Goal: Use online tool/utility: Utilize a website feature to perform a specific function

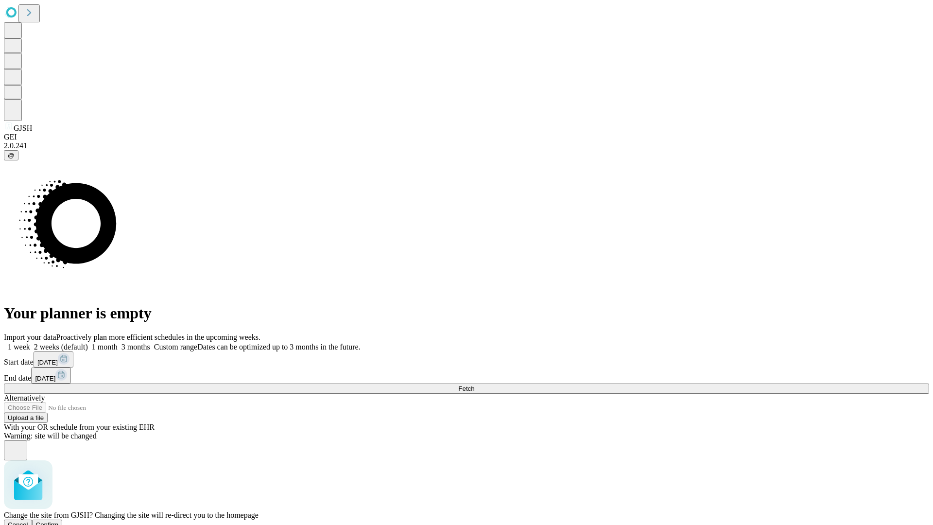
click at [59, 521] on span "Confirm" at bounding box center [47, 524] width 23 height 7
click at [88, 343] on label "2 weeks (default)" at bounding box center [59, 347] width 58 height 8
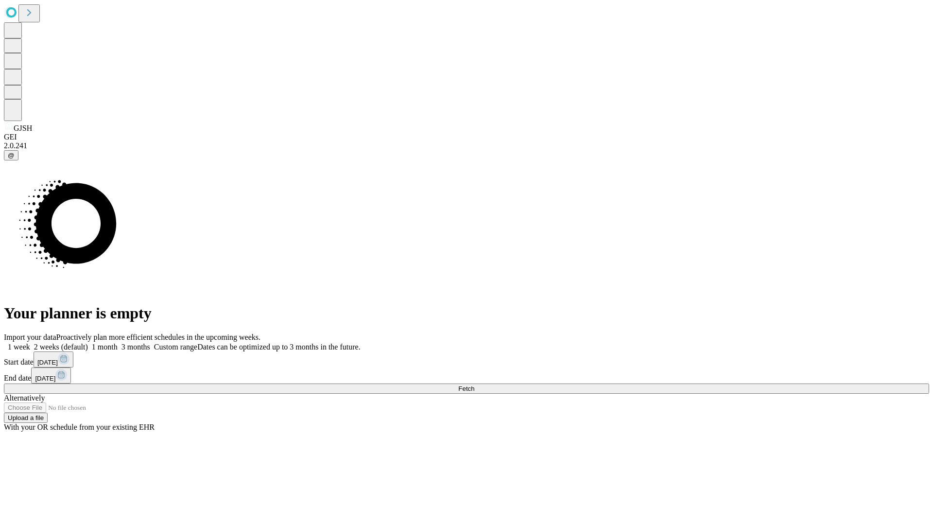
click at [474, 385] on span "Fetch" at bounding box center [466, 388] width 16 height 7
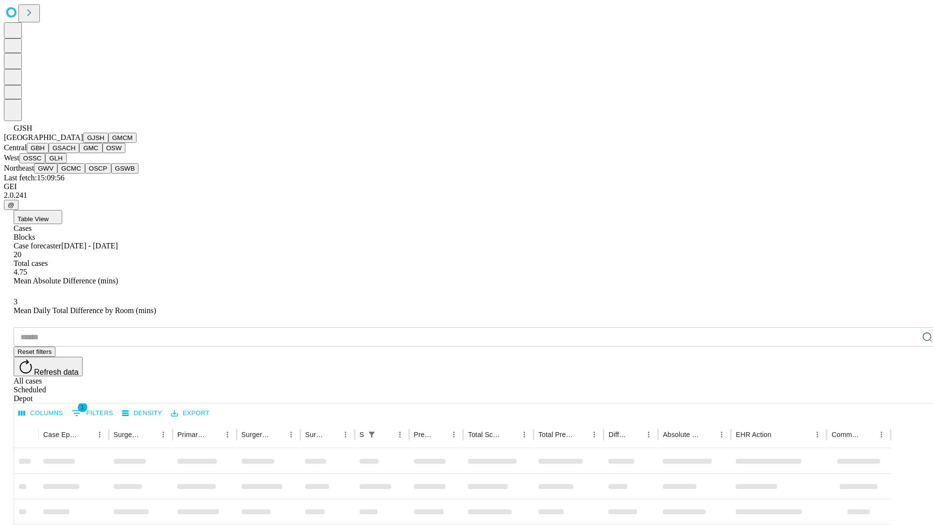
click at [108, 143] on button "GMCM" at bounding box center [122, 138] width 28 height 10
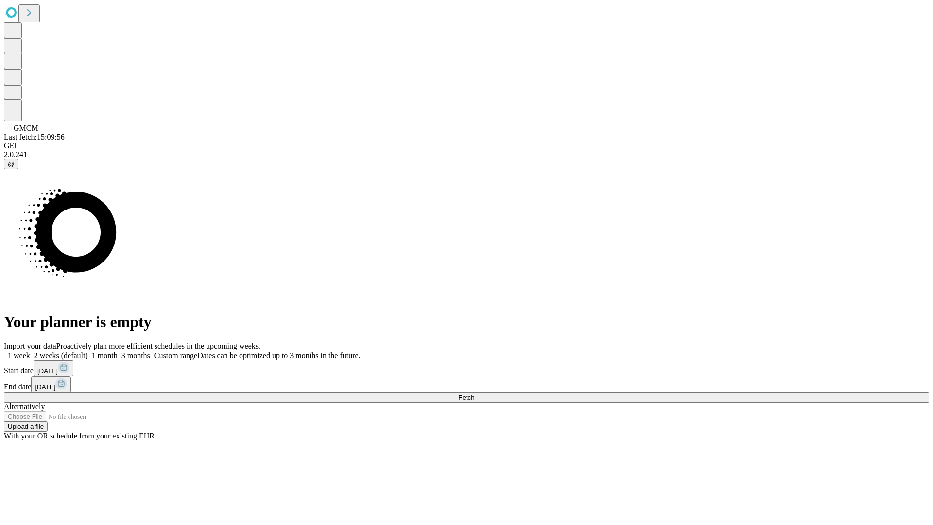
click at [88, 351] on label "2 weeks (default)" at bounding box center [59, 355] width 58 height 8
click at [474, 394] on span "Fetch" at bounding box center [466, 397] width 16 height 7
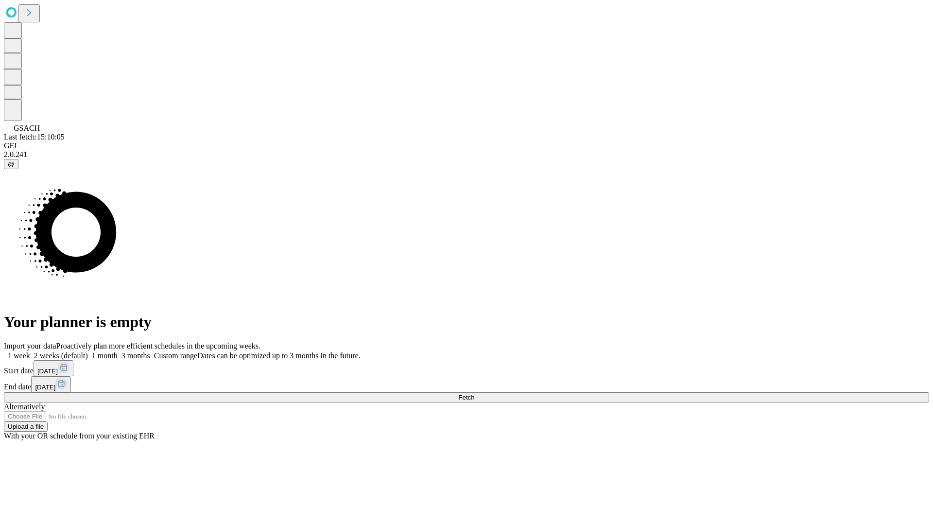
click at [88, 351] on label "2 weeks (default)" at bounding box center [59, 355] width 58 height 8
click at [474, 394] on span "Fetch" at bounding box center [466, 397] width 16 height 7
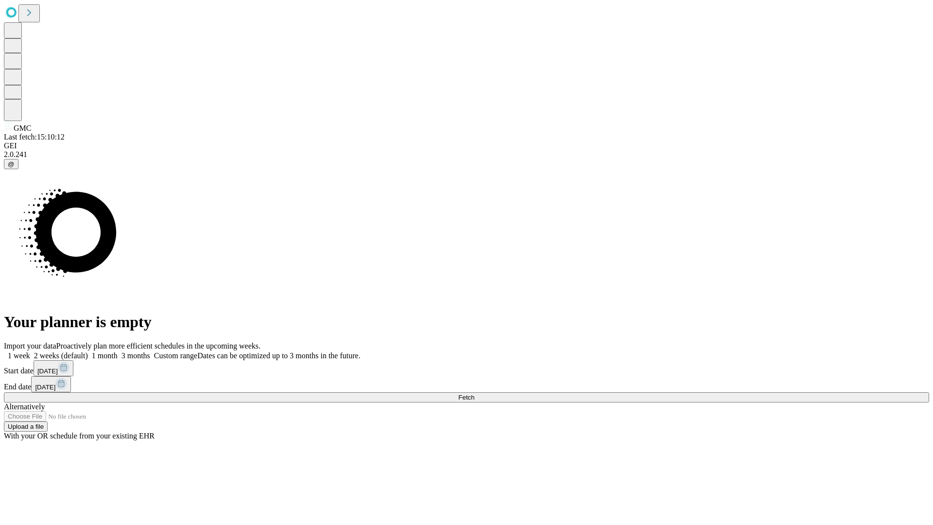
click at [474, 394] on span "Fetch" at bounding box center [466, 397] width 16 height 7
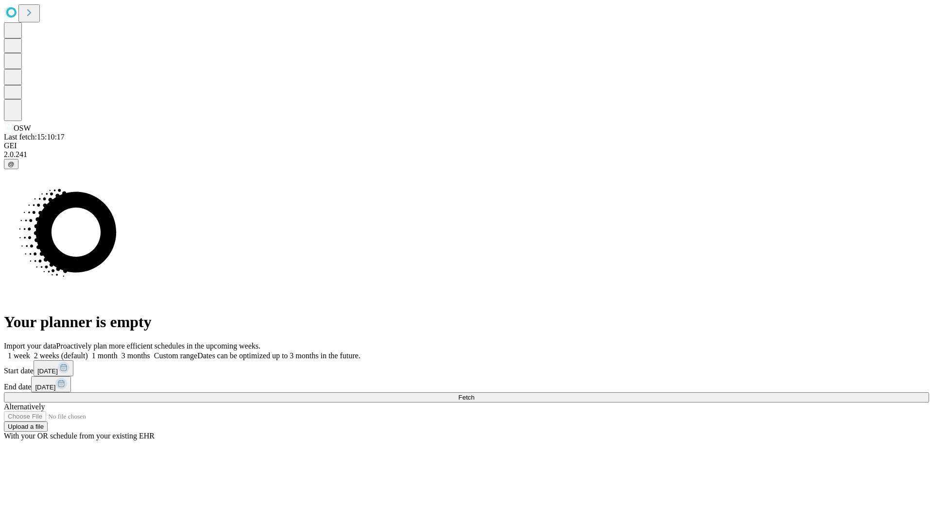
click at [88, 351] on label "2 weeks (default)" at bounding box center [59, 355] width 58 height 8
click at [474, 394] on span "Fetch" at bounding box center [466, 397] width 16 height 7
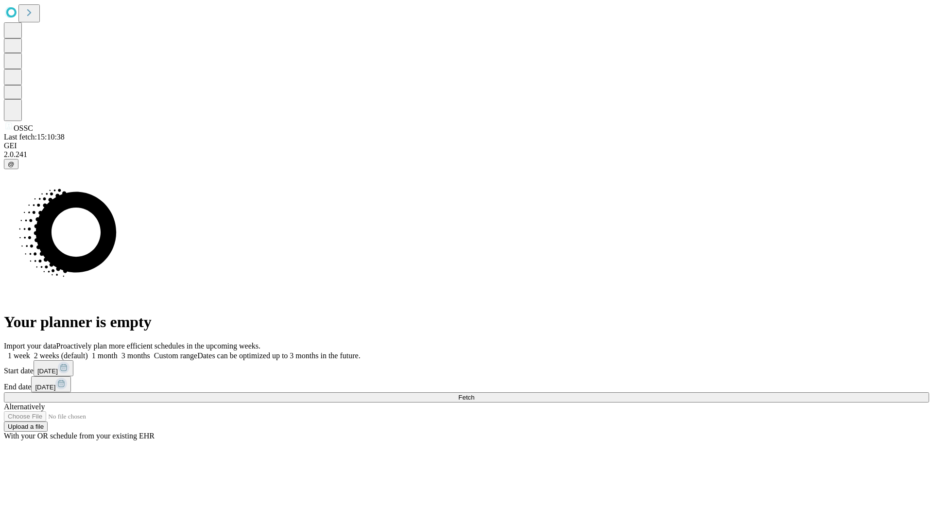
click at [88, 351] on label "2 weeks (default)" at bounding box center [59, 355] width 58 height 8
click at [474, 394] on span "Fetch" at bounding box center [466, 397] width 16 height 7
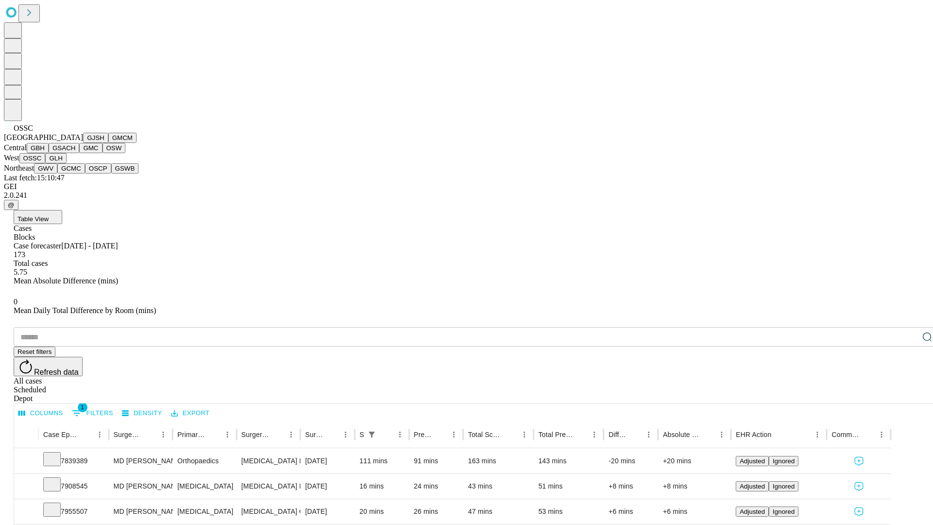
click at [66, 163] on button "GLH" at bounding box center [55, 158] width 21 height 10
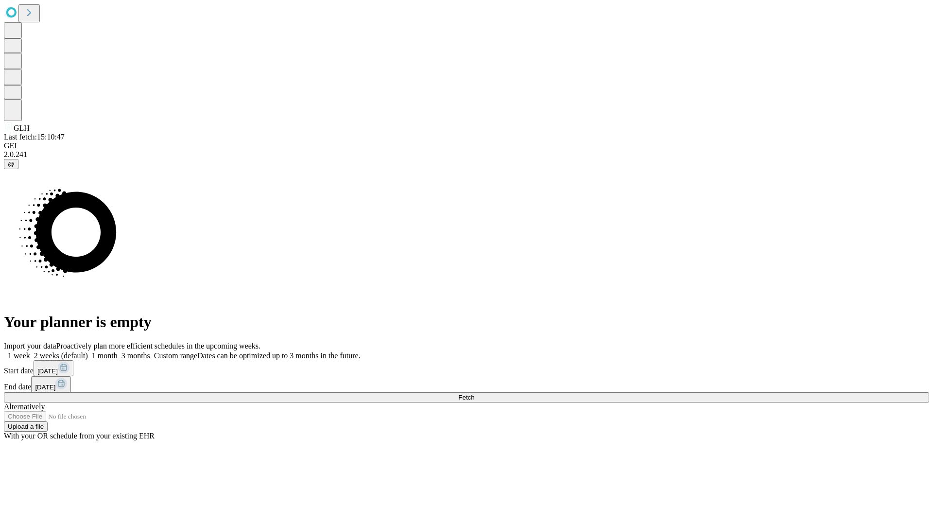
click at [88, 351] on label "2 weeks (default)" at bounding box center [59, 355] width 58 height 8
click at [474, 394] on span "Fetch" at bounding box center [466, 397] width 16 height 7
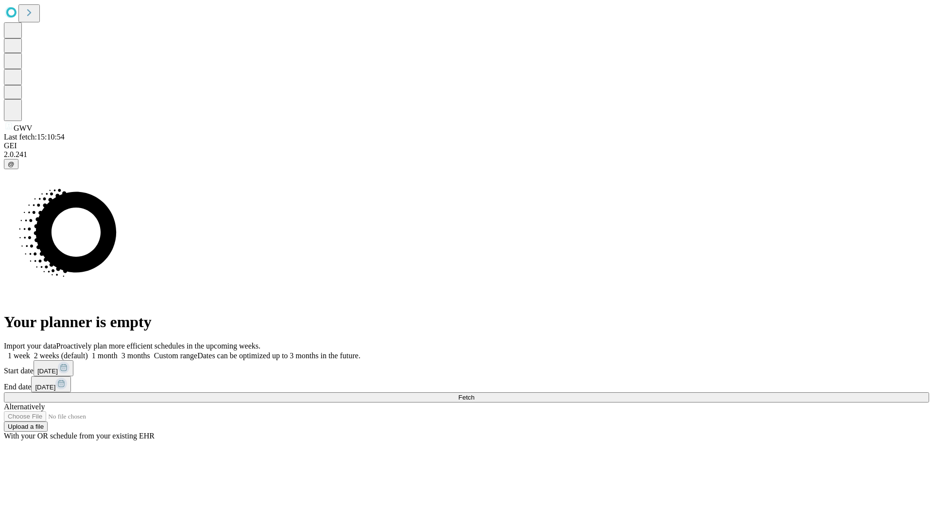
click at [88, 351] on label "2 weeks (default)" at bounding box center [59, 355] width 58 height 8
click at [474, 394] on span "Fetch" at bounding box center [466, 397] width 16 height 7
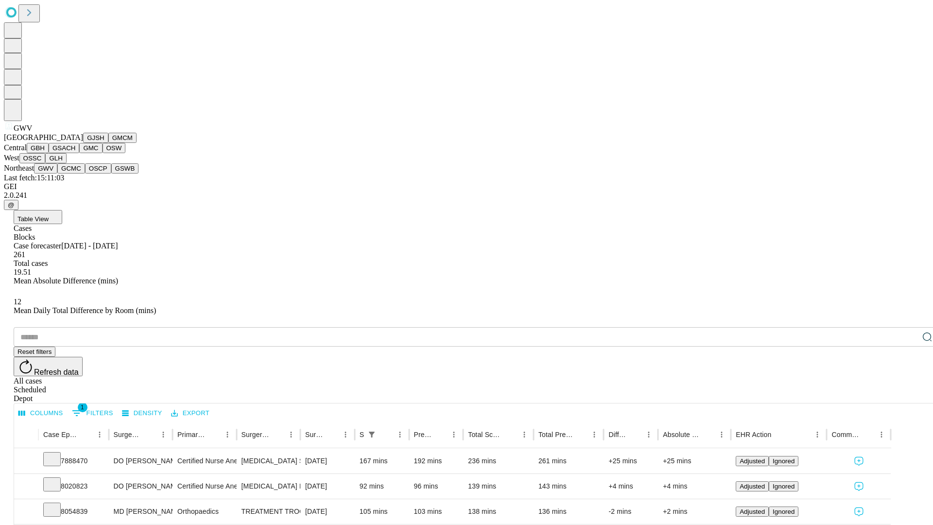
click at [75, 173] on button "GCMC" at bounding box center [71, 168] width 28 height 10
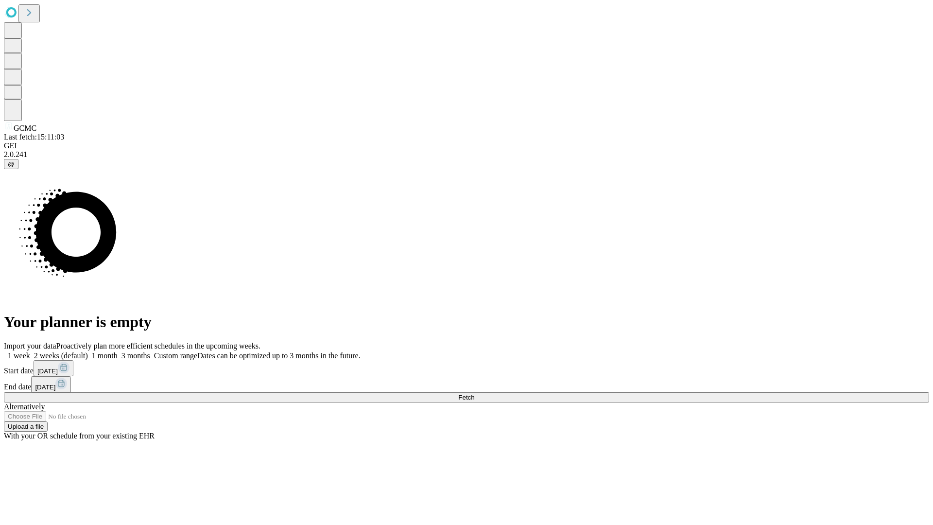
click at [88, 351] on label "2 weeks (default)" at bounding box center [59, 355] width 58 height 8
click at [474, 394] on span "Fetch" at bounding box center [466, 397] width 16 height 7
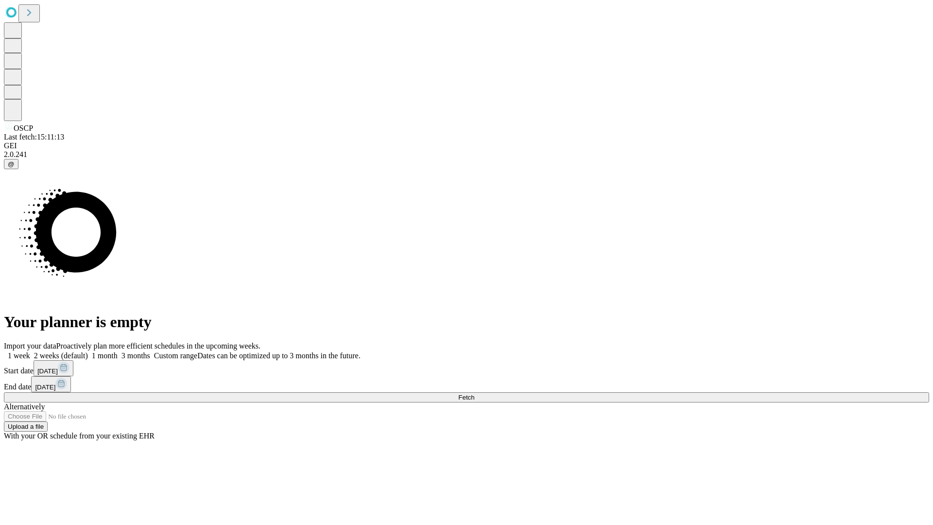
click at [88, 351] on label "2 weeks (default)" at bounding box center [59, 355] width 58 height 8
click at [474, 394] on span "Fetch" at bounding box center [466, 397] width 16 height 7
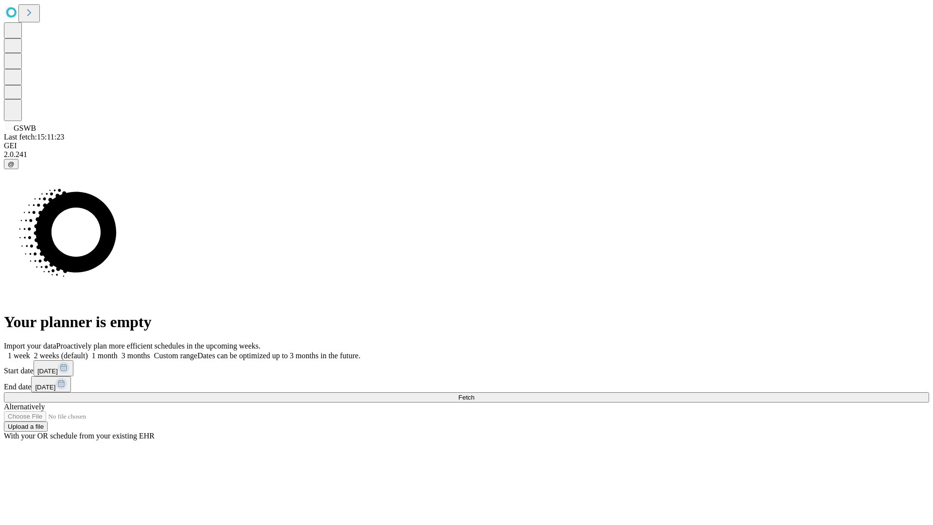
click at [88, 351] on label "2 weeks (default)" at bounding box center [59, 355] width 58 height 8
click at [474, 394] on span "Fetch" at bounding box center [466, 397] width 16 height 7
